Goal: Information Seeking & Learning: Learn about a topic

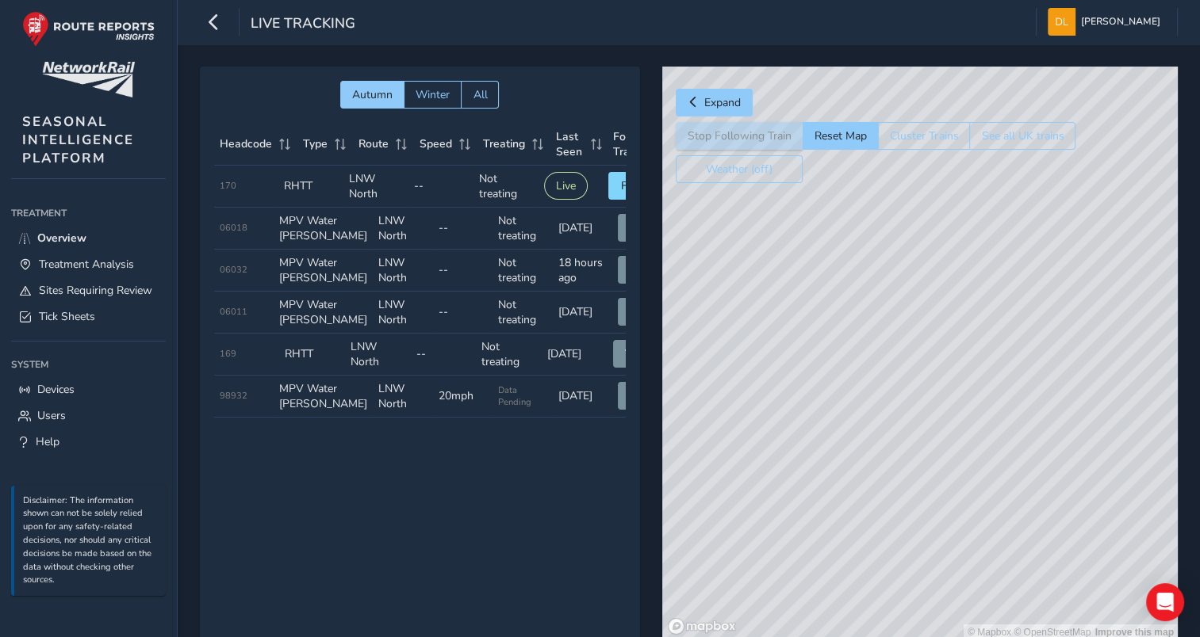
drag, startPoint x: 916, startPoint y: 570, endPoint x: 917, endPoint y: 393, distance: 176.8
click at [914, 396] on div "© Mapbox © OpenStreetMap Improve this map" at bounding box center [919, 354] width 515 height 574
click at [1021, 390] on div "© Mapbox © OpenStreetMap Improve this map" at bounding box center [919, 354] width 515 height 574
click at [222, 25] on button "button" at bounding box center [214, 22] width 28 height 28
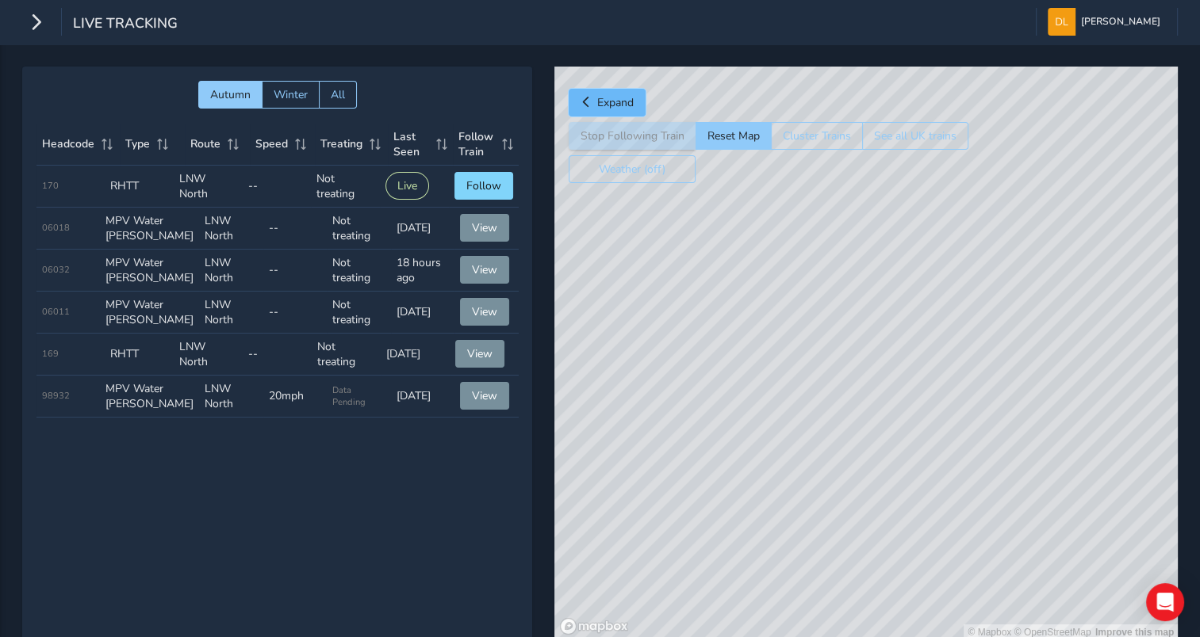
click at [614, 102] on span "Expand" at bounding box center [615, 102] width 36 height 15
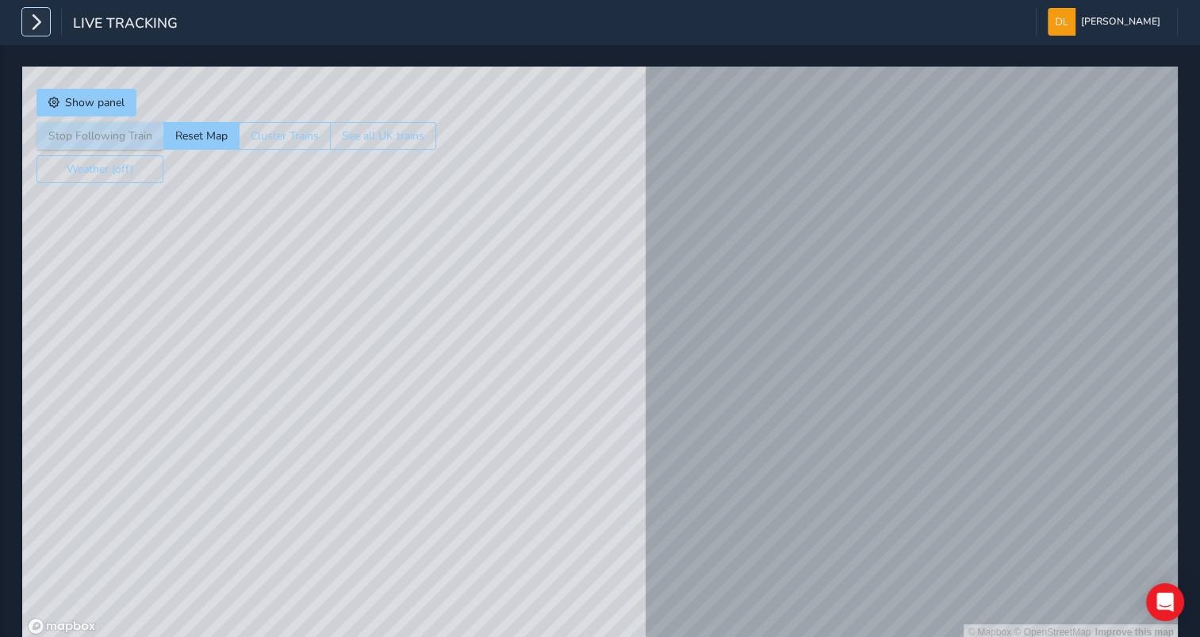
click at [43, 29] on icon "button" at bounding box center [36, 22] width 17 height 28
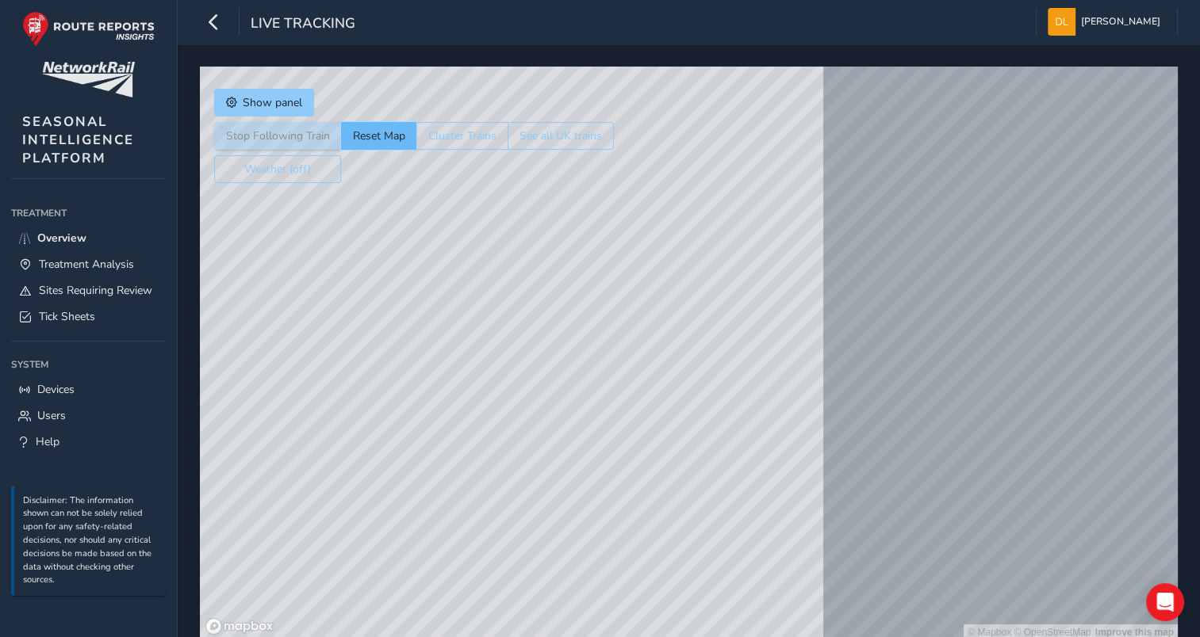
click at [362, 129] on button "Reset Map" at bounding box center [378, 136] width 75 height 28
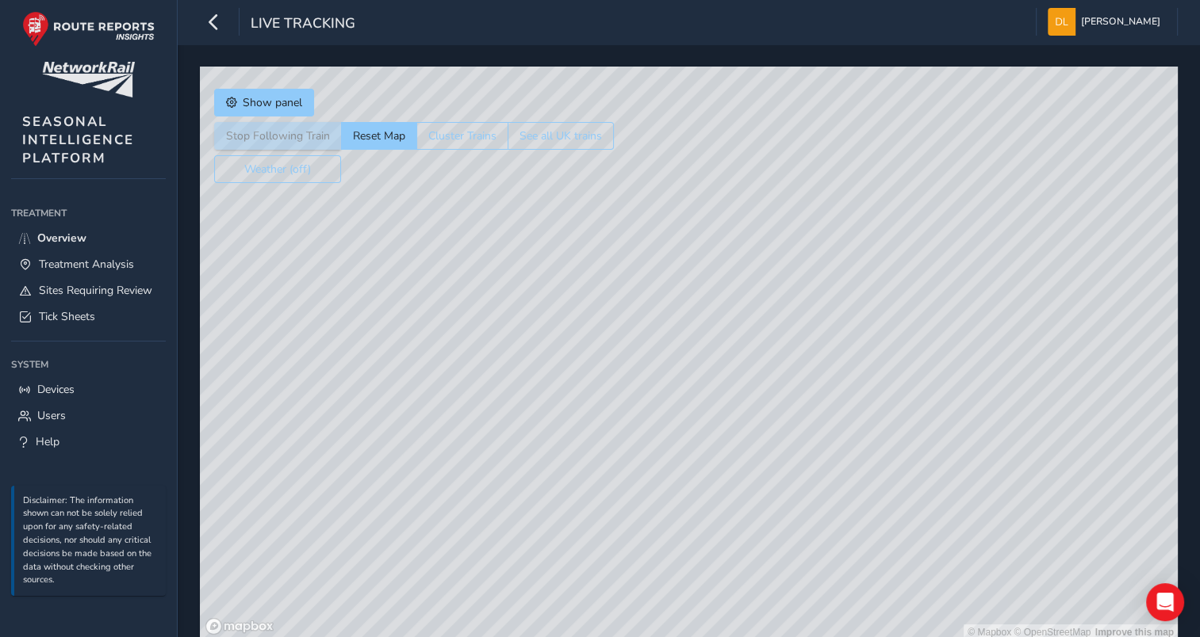
drag, startPoint x: 669, startPoint y: 480, endPoint x: 637, endPoint y: 320, distance: 163.4
click at [641, 339] on div "© Mapbox © OpenStreetMap Improve this map" at bounding box center [689, 354] width 978 height 574
click at [264, 108] on span "Show panel" at bounding box center [272, 102] width 59 height 15
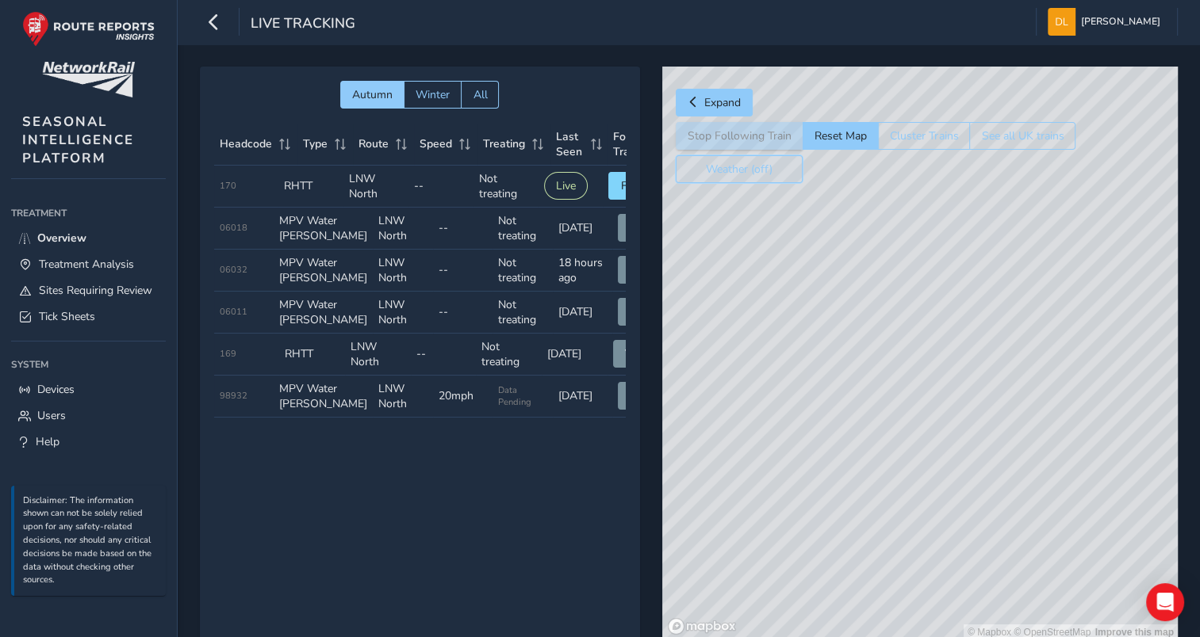
click at [754, 170] on button "Weather (off)" at bounding box center [739, 169] width 127 height 28
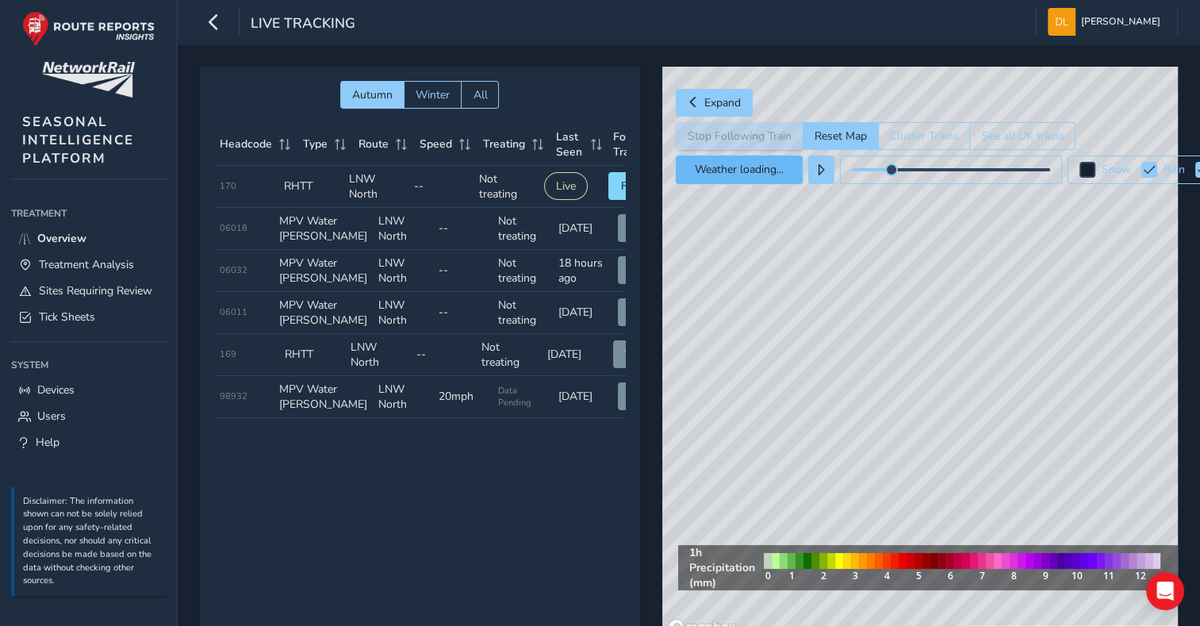
click at [754, 170] on button "Weather loading..." at bounding box center [739, 169] width 127 height 29
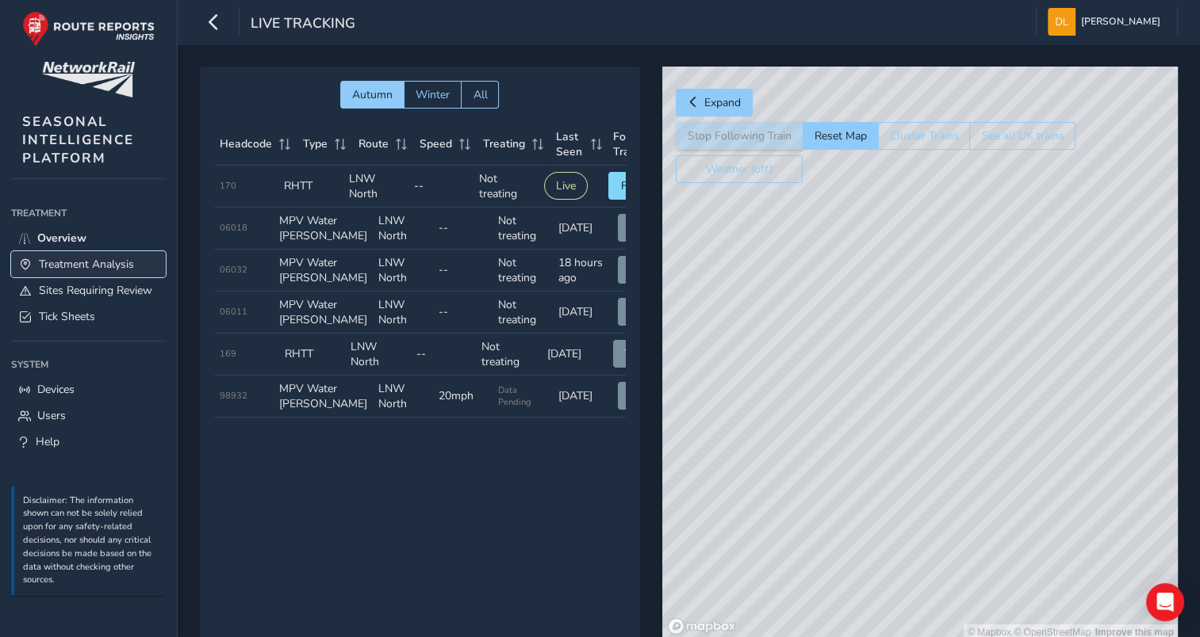
click at [100, 260] on span "Treatment Analysis" at bounding box center [86, 264] width 95 height 15
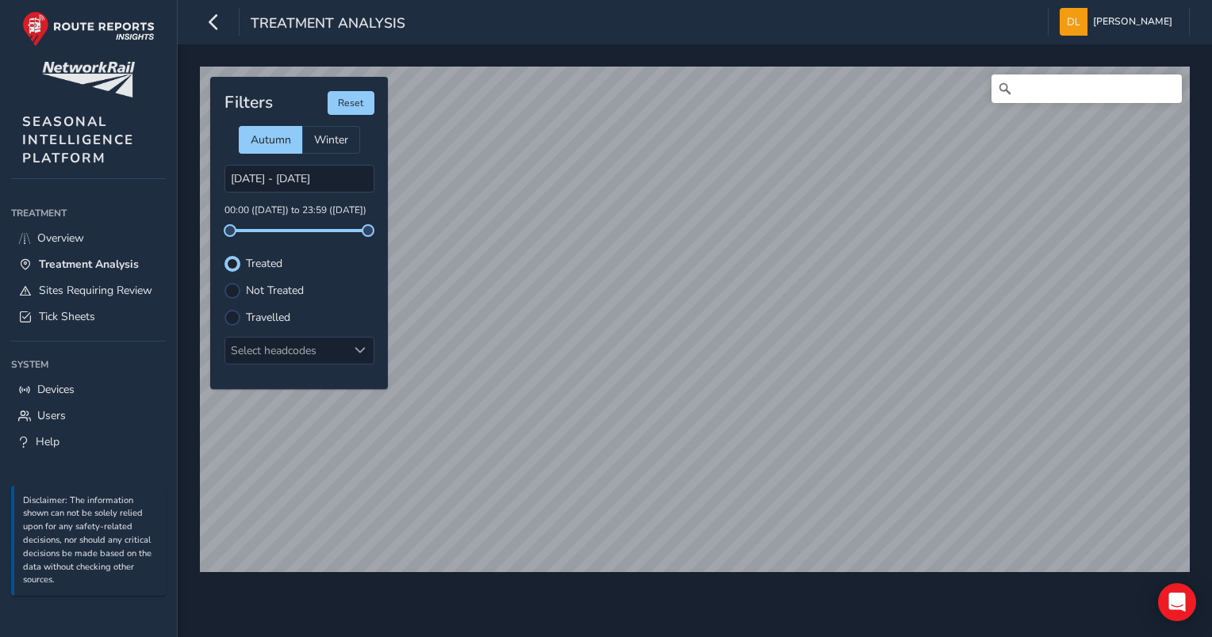
click at [251, 292] on label "Not Treated" at bounding box center [275, 290] width 58 height 11
click at [232, 289] on input "Not Treated" at bounding box center [232, 289] width 0 height 0
click at [246, 316] on label "Travelled" at bounding box center [268, 317] width 44 height 11
click at [232, 316] on input "Travelled" at bounding box center [232, 316] width 0 height 0
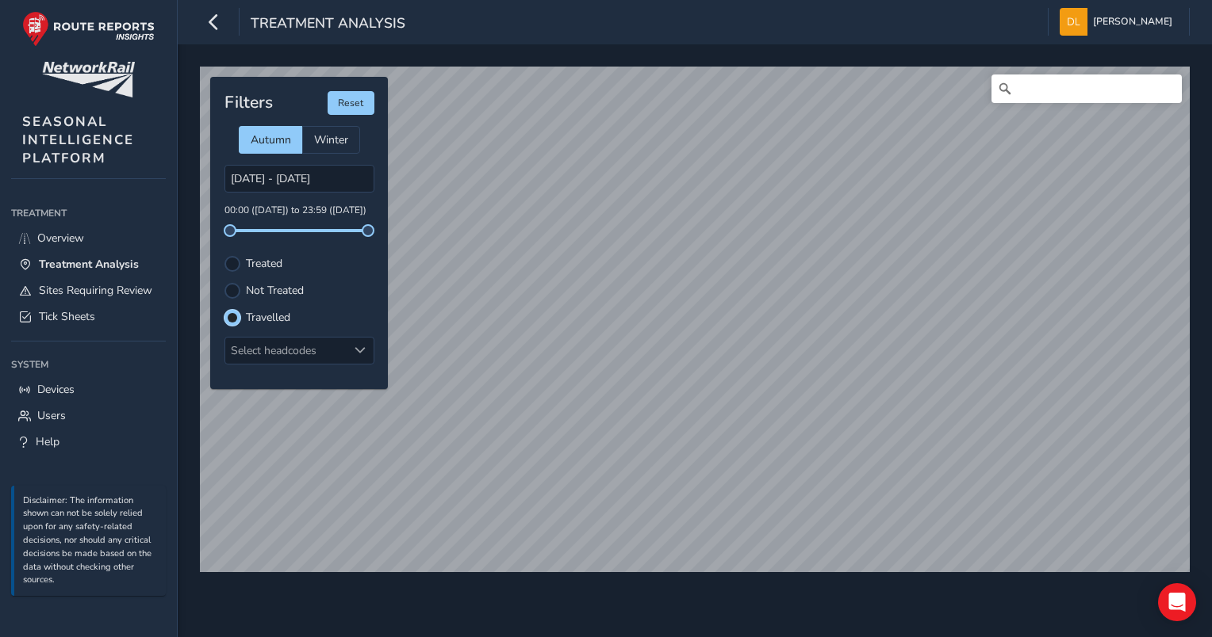
scroll to position [7, 9]
click at [251, 273] on div "Filters Reset Autumn Winter [DATE] - [DATE] 00:00 ([DATE]) to 23:59 ([DATE]) Tr…" at bounding box center [299, 233] width 178 height 312
click at [258, 269] on label "Treated" at bounding box center [264, 263] width 36 height 11
click at [232, 262] on input "Treated" at bounding box center [232, 262] width 0 height 0
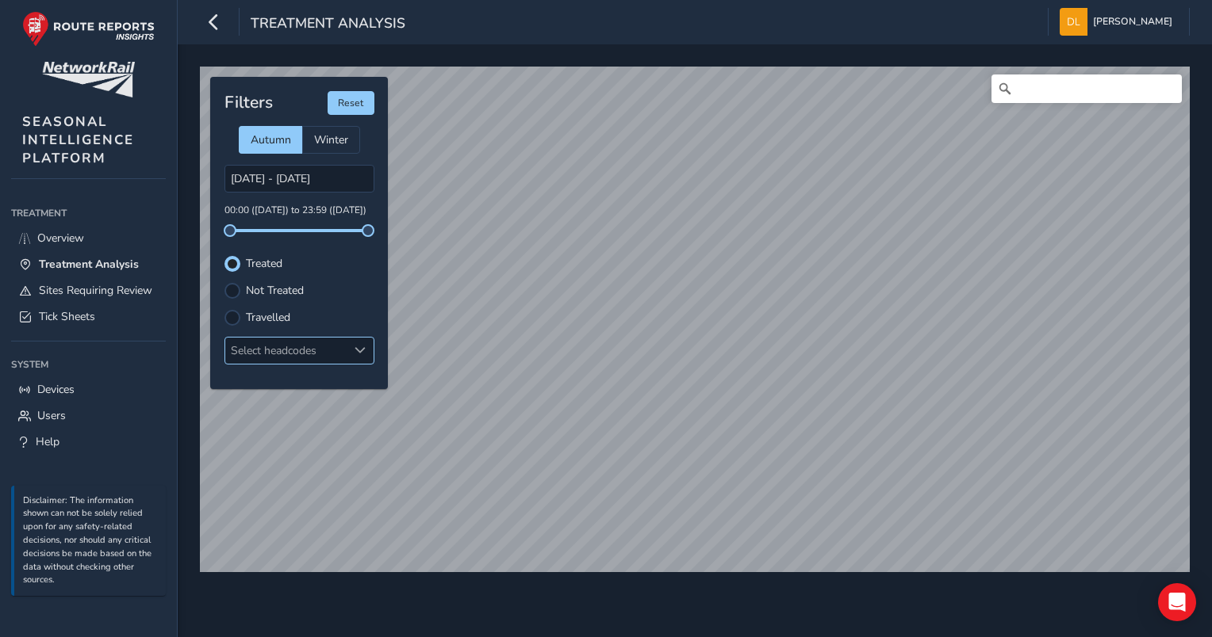
click at [316, 341] on div "Select headcodes" at bounding box center [286, 351] width 122 height 26
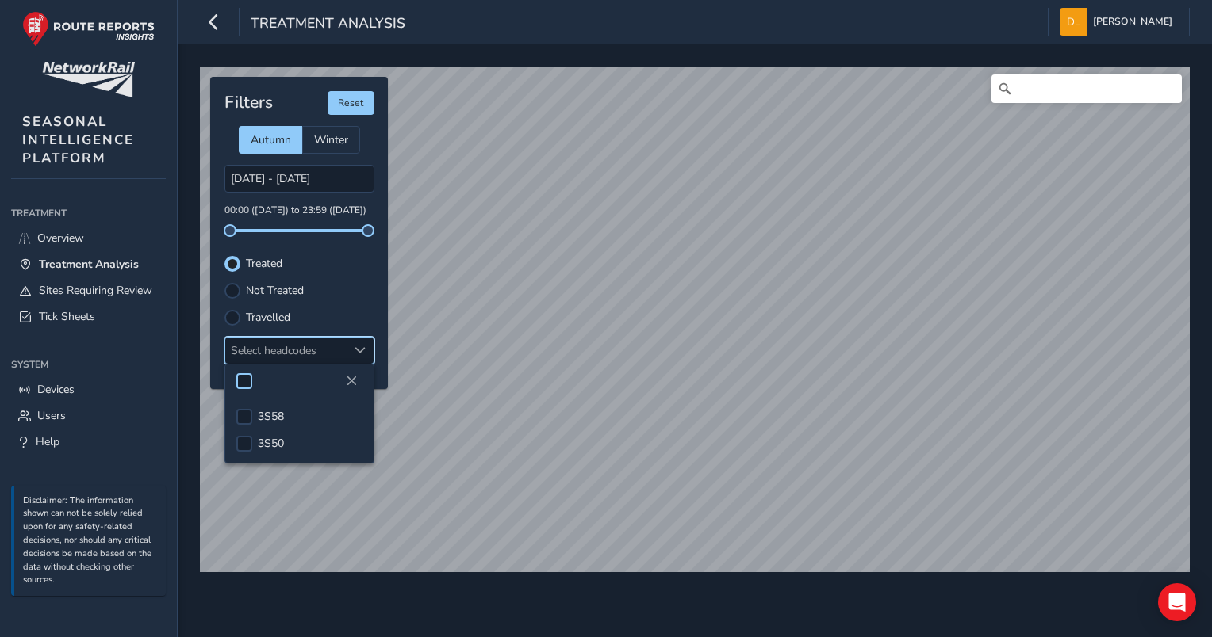
click at [247, 375] on div at bounding box center [244, 381] width 16 height 16
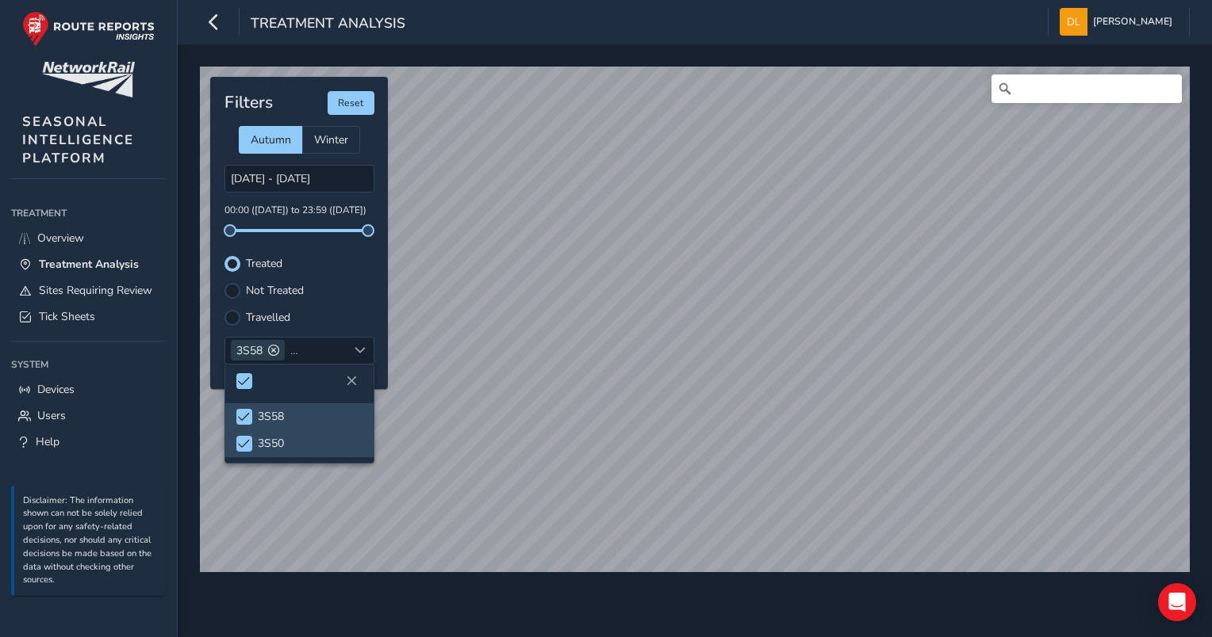
click at [330, 298] on div "Filters Reset Autumn Winter [DATE] - [DATE] 00:00 ([DATE]) to 23:59 ([DATE]) Tr…" at bounding box center [299, 233] width 178 height 312
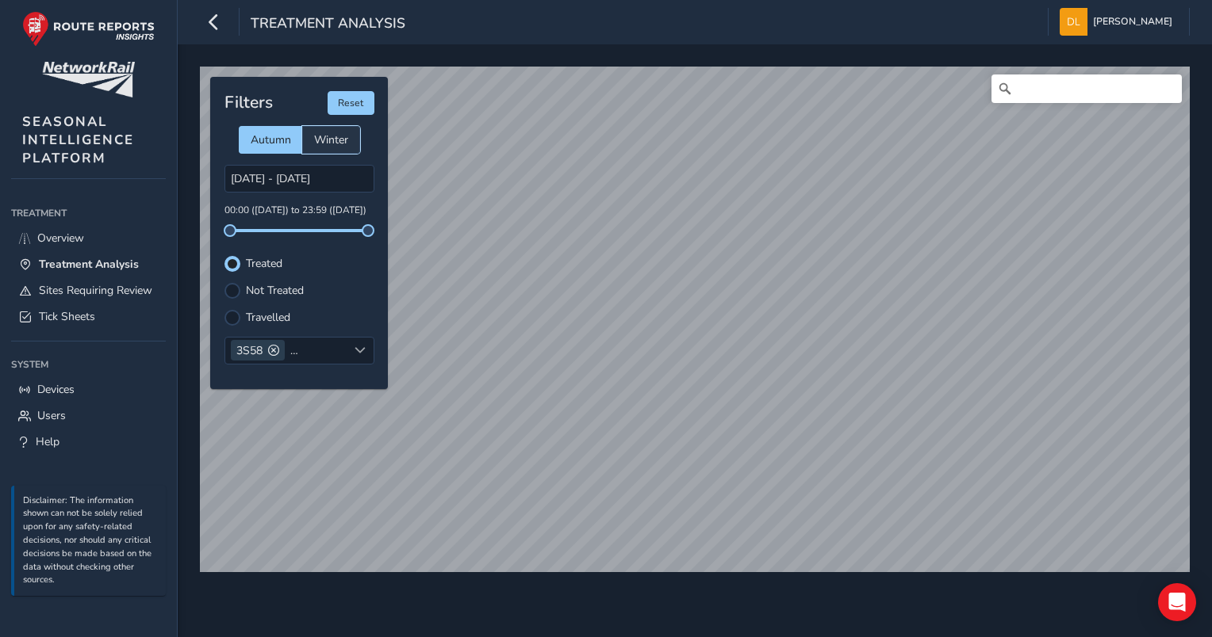
click at [327, 140] on span "Winter" at bounding box center [331, 139] width 34 height 15
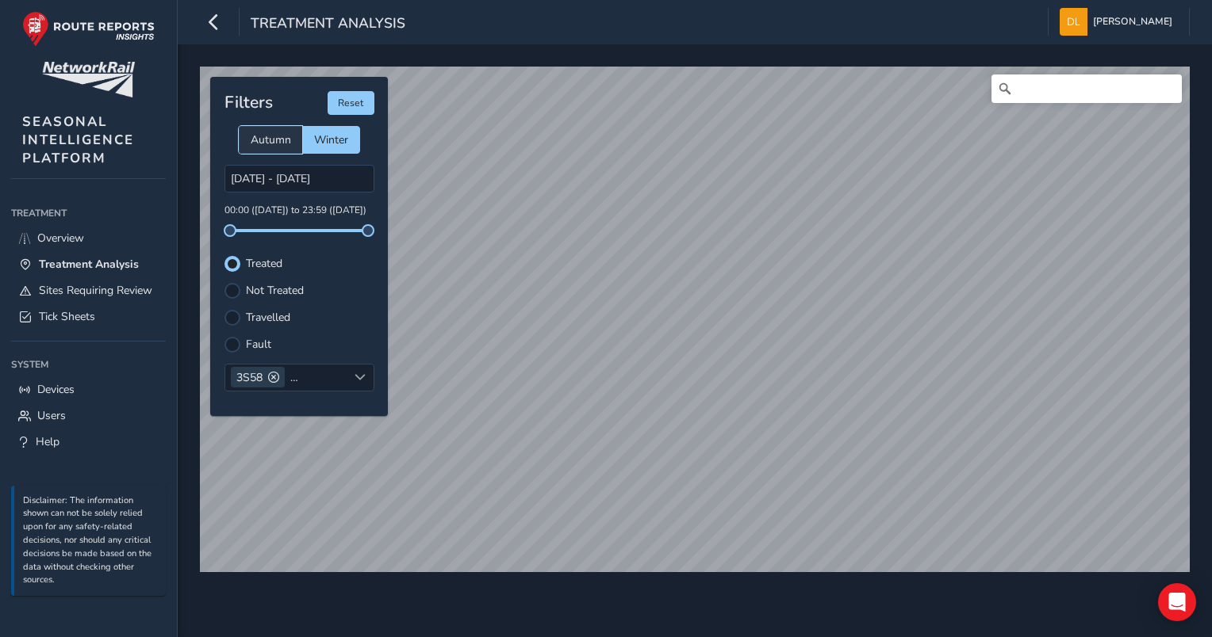
click at [276, 140] on span "Autumn" at bounding box center [271, 139] width 40 height 15
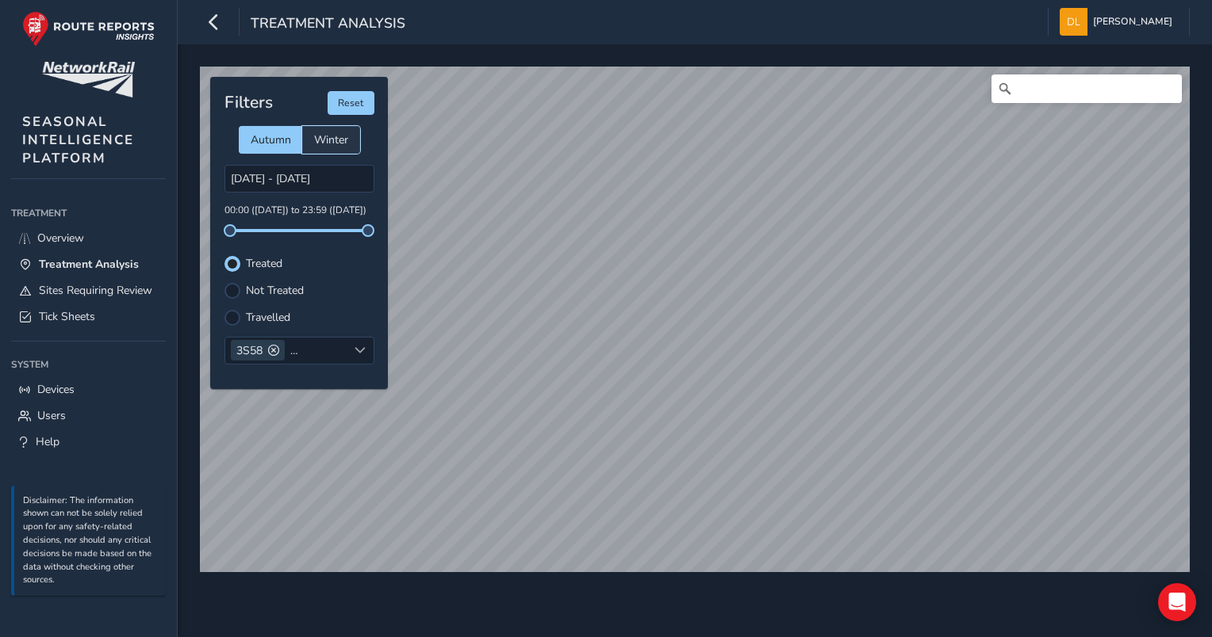
click at [323, 140] on span "Winter" at bounding box center [331, 139] width 34 height 15
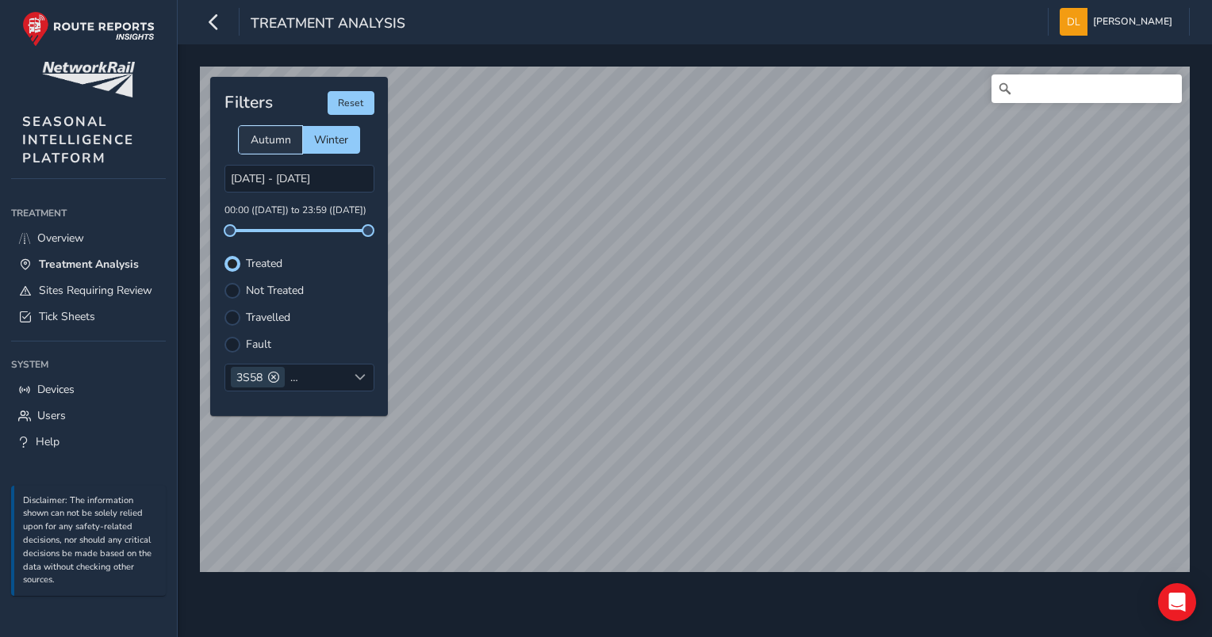
click at [258, 140] on span "Autumn" at bounding box center [271, 139] width 40 height 15
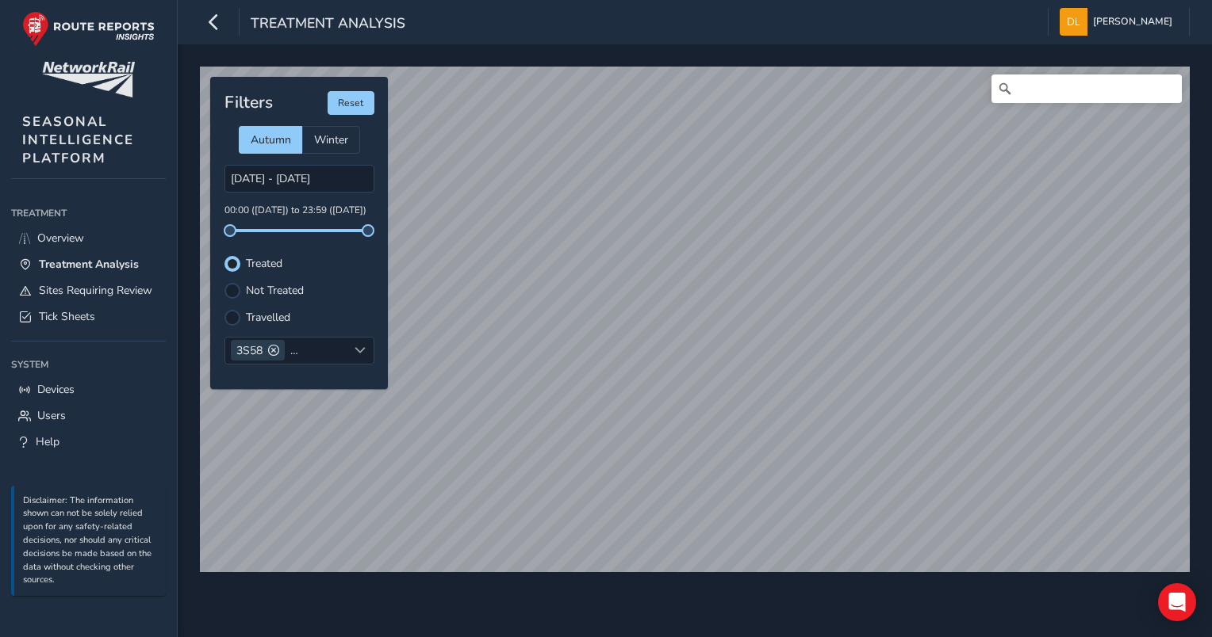
click at [216, 288] on div "Filters Reset Autumn Winter [DATE] - [DATE] 00:00 ([DATE]) to 23:59 ([DATE]) Tr…" at bounding box center [299, 233] width 178 height 312
click at [228, 290] on div at bounding box center [232, 291] width 16 height 16
click at [232, 263] on div at bounding box center [232, 264] width 16 height 16
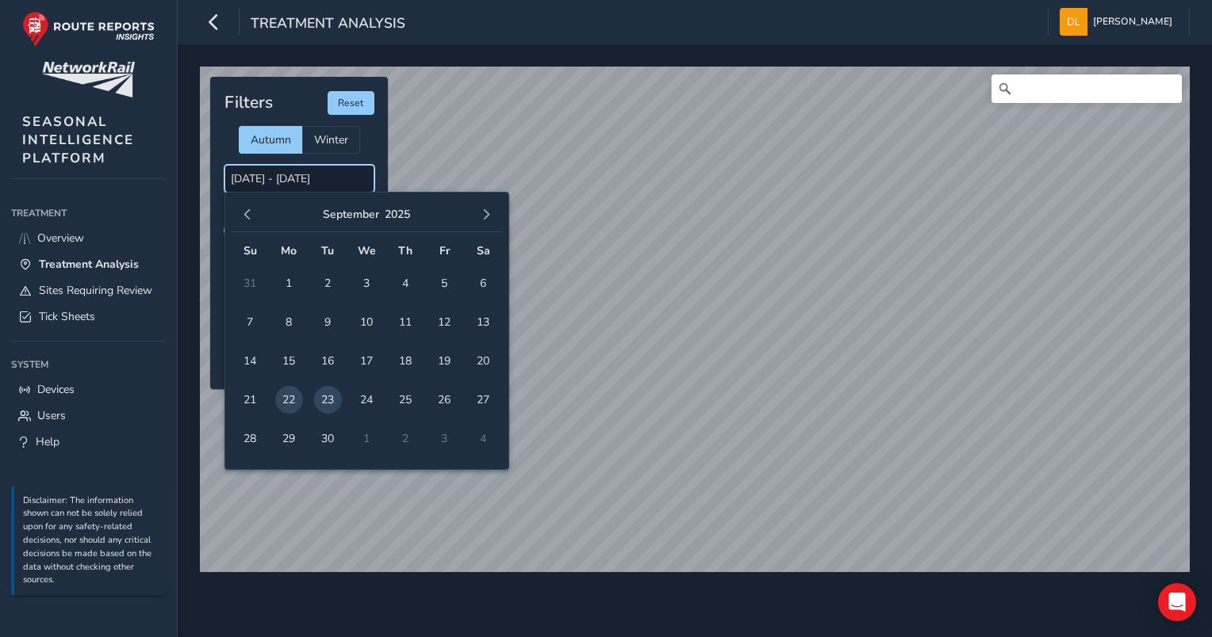
click at [277, 183] on input "[DATE] - [DATE]" at bounding box center [299, 179] width 150 height 28
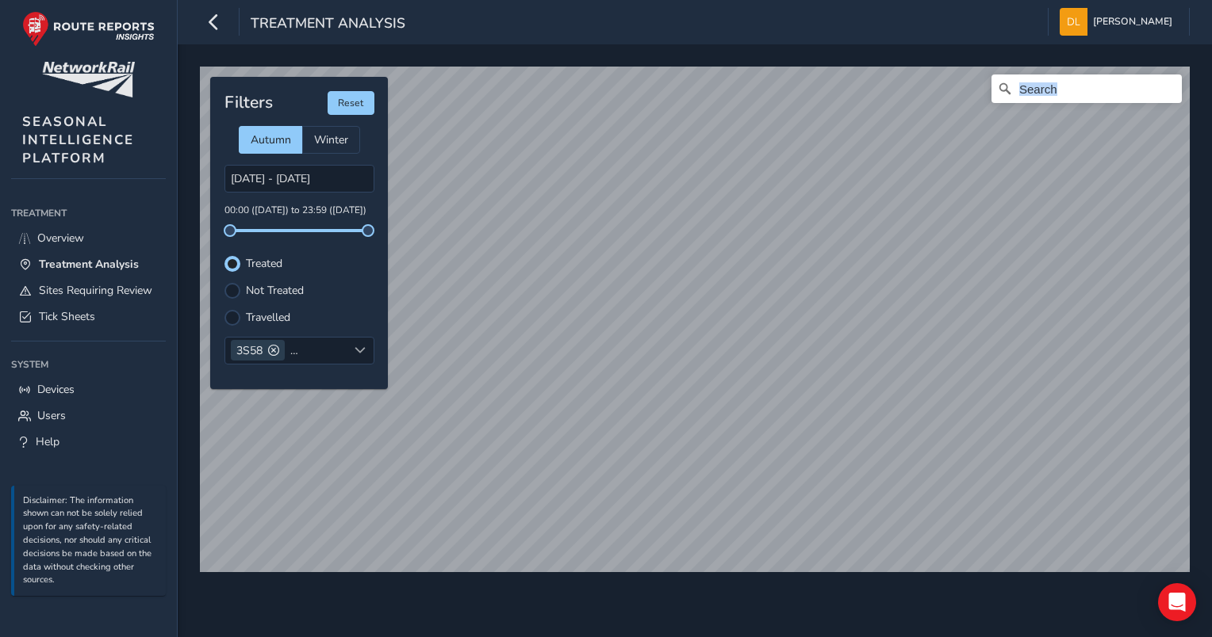
click at [647, 491] on div "© Mapbox © OpenStreetMap Improve this map Filters Reset Autumn Winter [DATE] - …" at bounding box center [695, 340] width 1034 height 593
